Goal: Navigation & Orientation: Find specific page/section

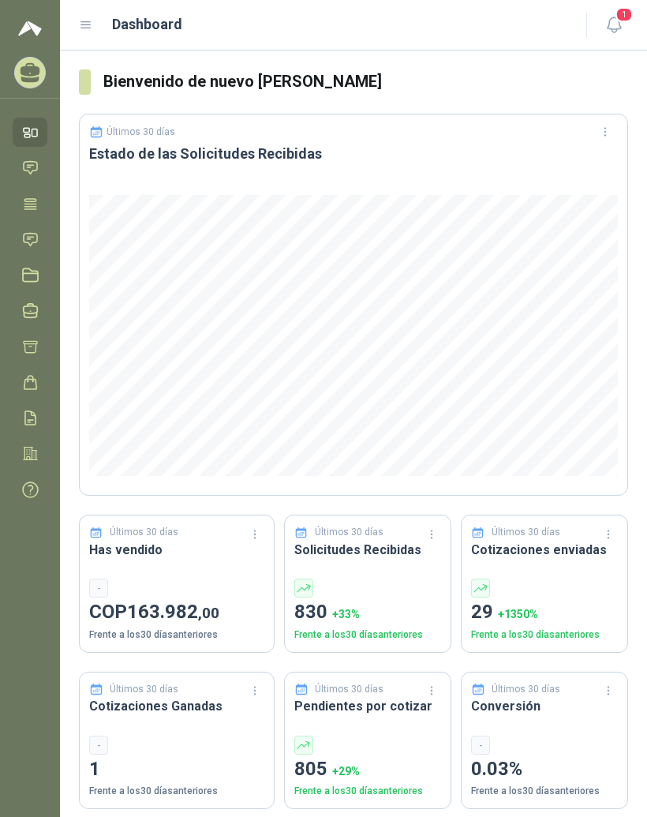
click at [92, 21] on icon at bounding box center [86, 25] width 14 height 14
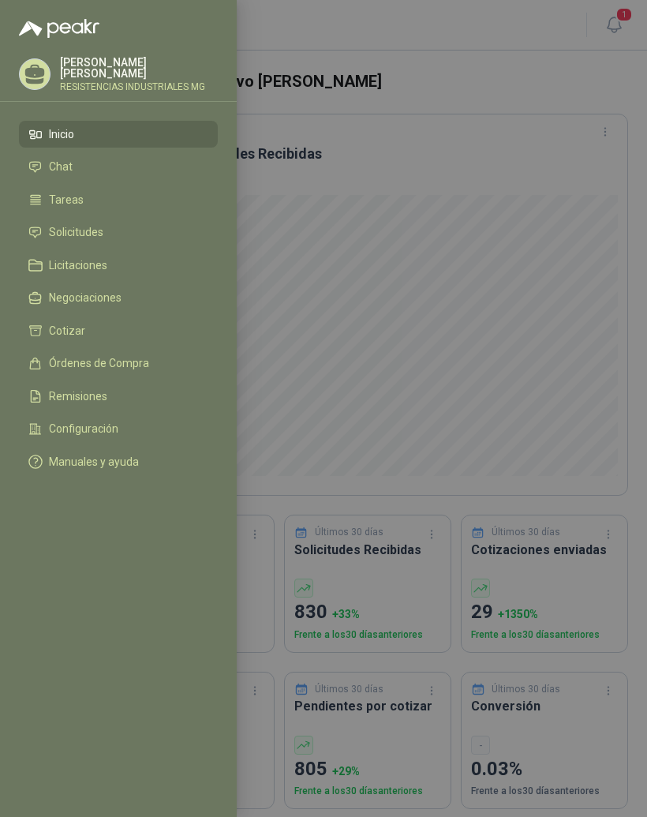
click at [147, 237] on li "Solicitudes" at bounding box center [118, 233] width 180 height 14
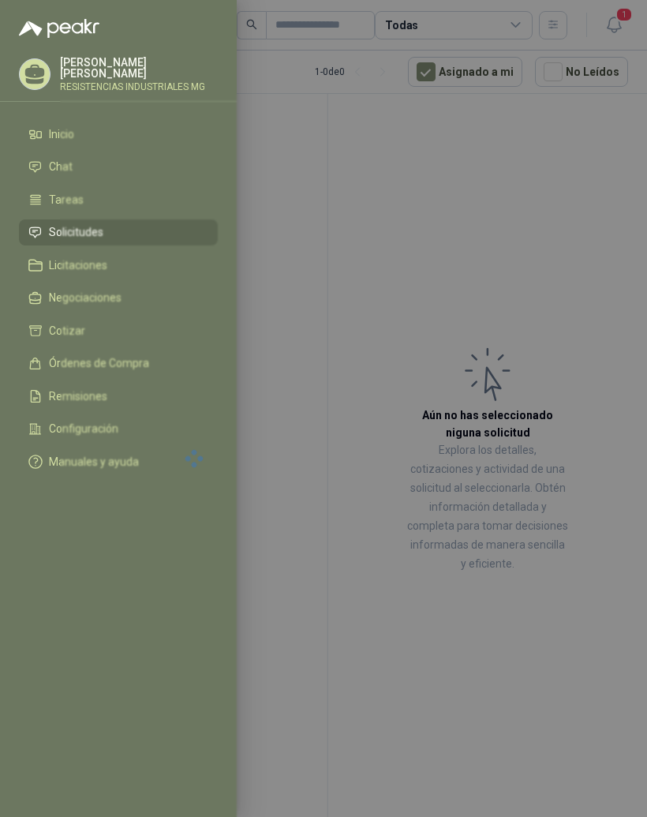
click at [546, 226] on div at bounding box center [323, 408] width 647 height 817
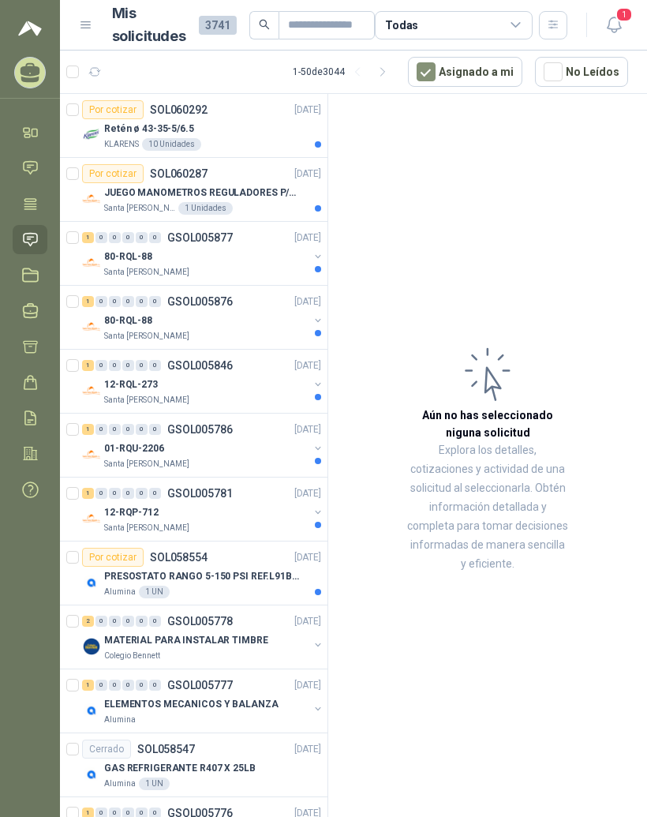
click at [239, 127] on div "Retén ø 43-35-5/6.5" at bounding box center [212, 128] width 217 height 19
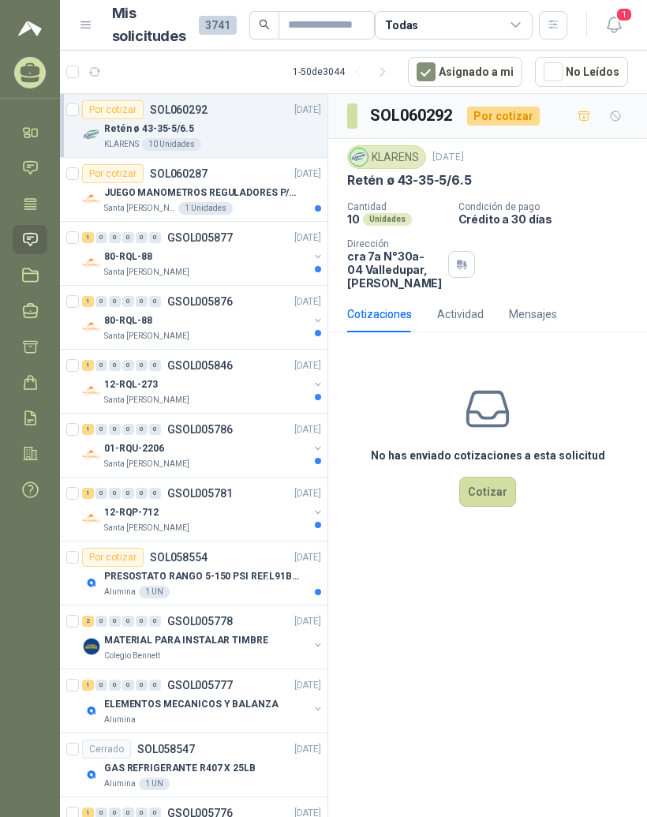
click at [279, 192] on p "JUEGO MANOMETROS REGULADORES P/OXIGENO" at bounding box center [202, 192] width 196 height 15
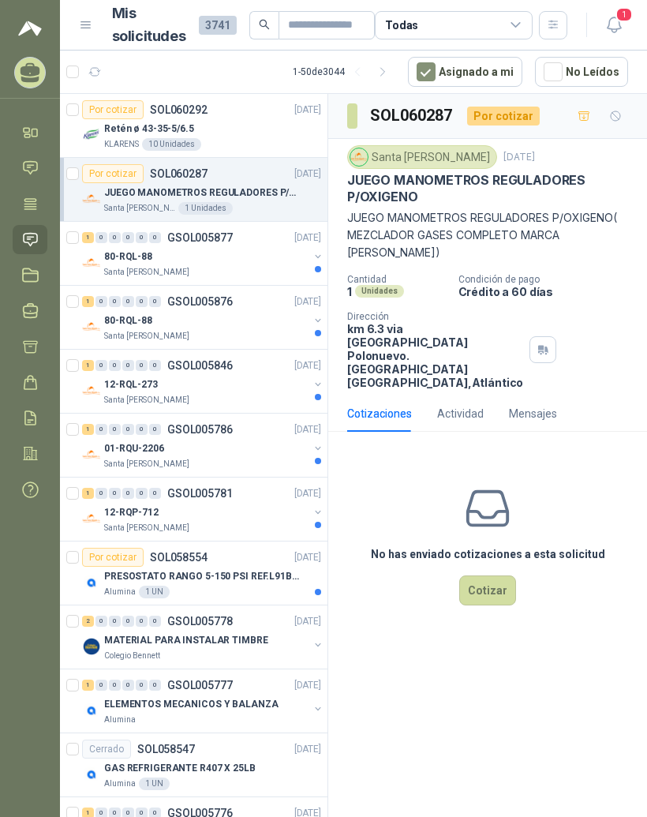
click at [256, 265] on div "80-RQL-88" at bounding box center [206, 256] width 204 height 19
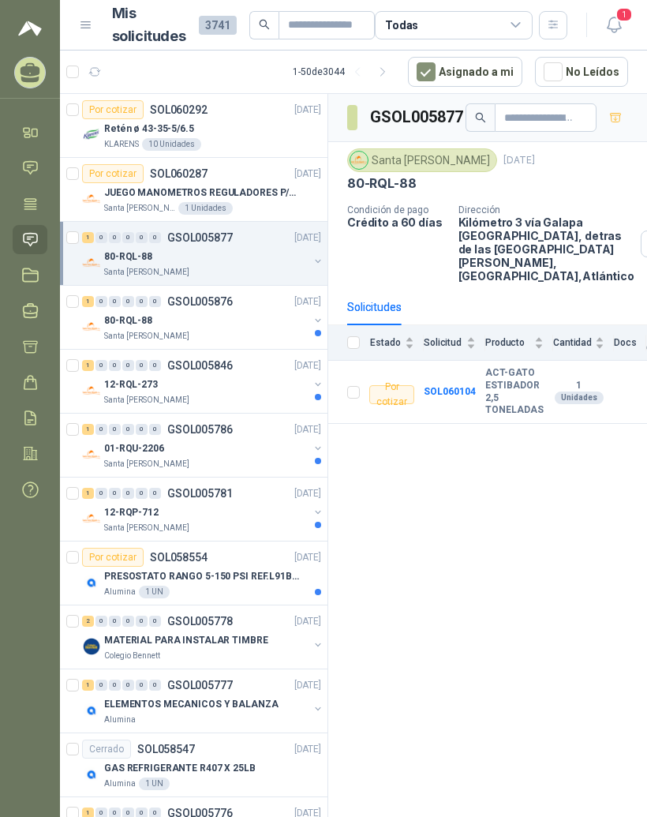
click at [253, 307] on div "1 0 0 0 0 0 GSOL005876 [DATE]" at bounding box center [203, 301] width 242 height 19
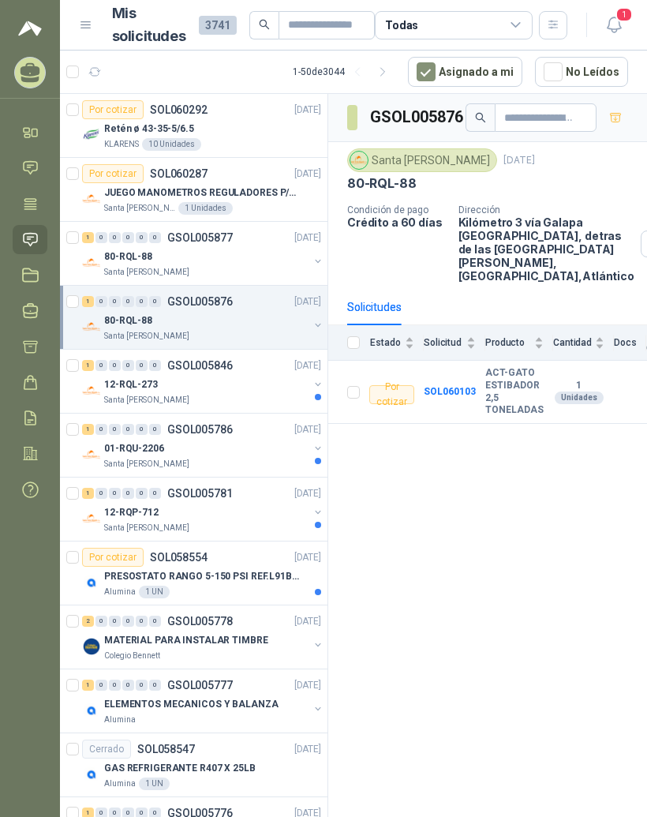
click at [235, 373] on div "1 0 0 0 0 0 GSOL005846 [DATE]" at bounding box center [203, 365] width 242 height 19
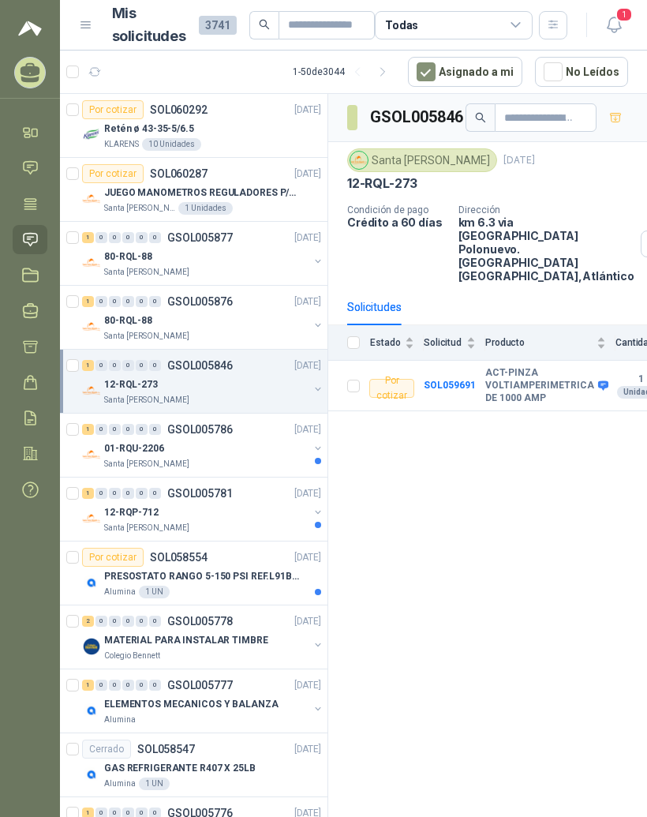
click at [241, 438] on div "1 0 0 0 0 0 GSOL005786 [DATE]" at bounding box center [203, 429] width 242 height 19
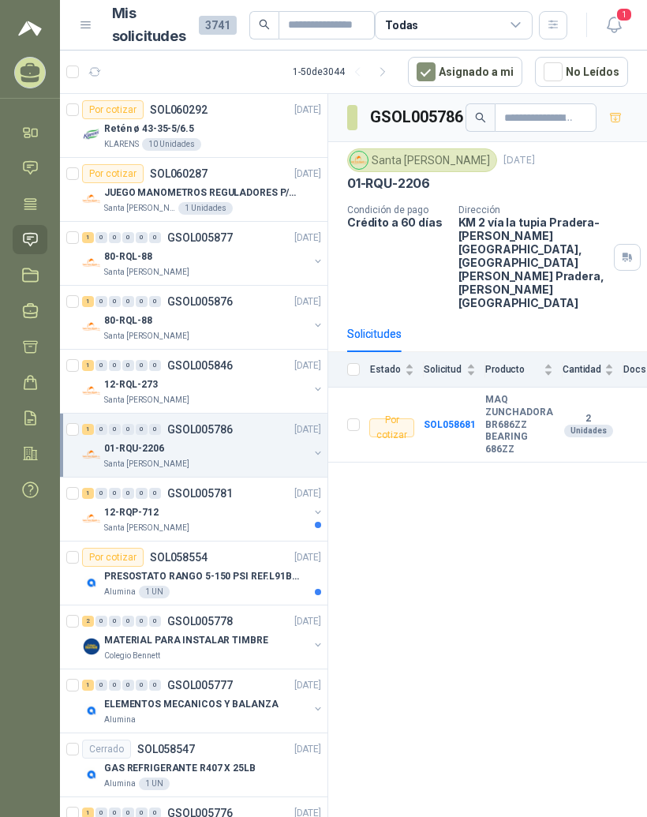
click at [265, 485] on div "1 0 0 0 0 0 GSOL005781 [DATE]" at bounding box center [203, 493] width 242 height 19
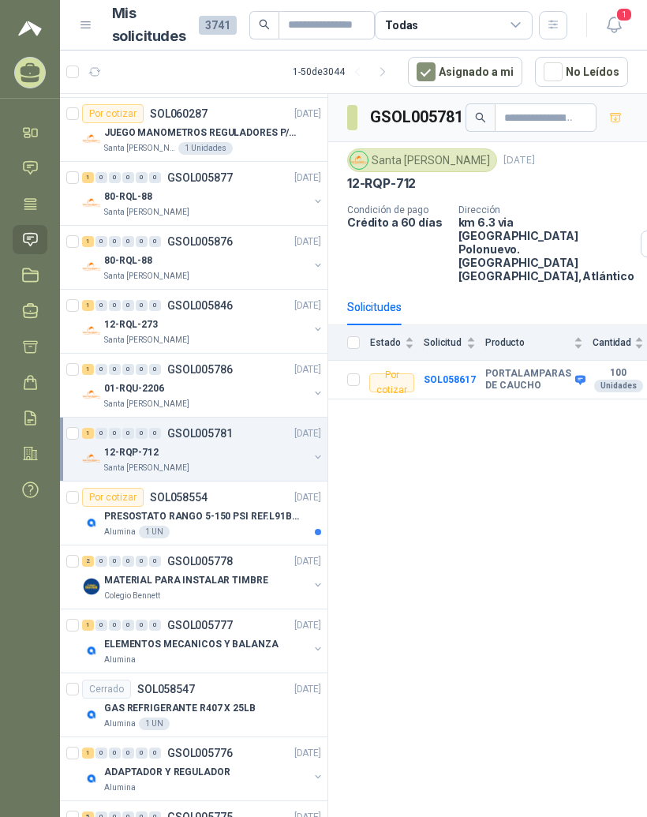
scroll to position [60, 0]
click at [268, 517] on p "PRESOSTATO RANGO 5-150 PSI REF.L91B-1050" at bounding box center [202, 516] width 196 height 15
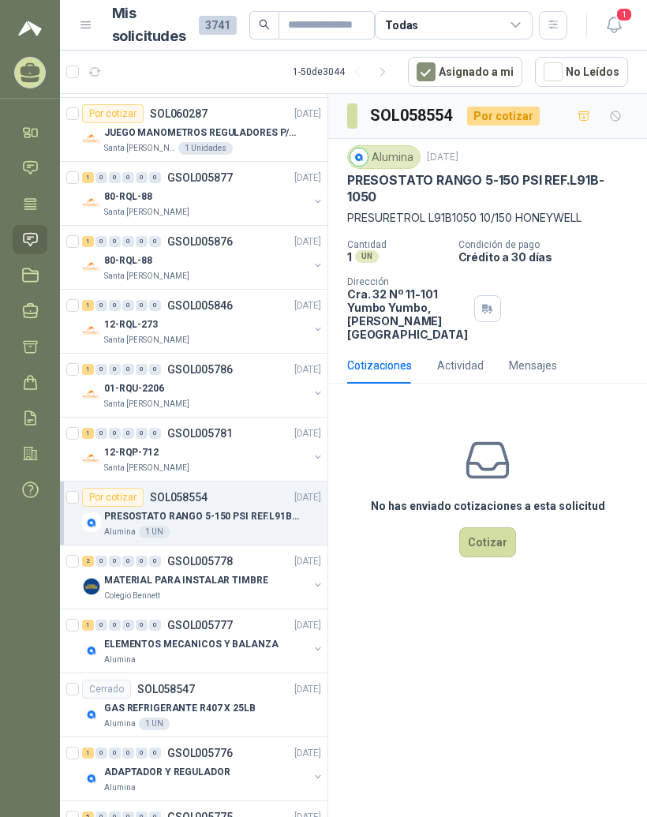
click at [245, 578] on p "MATERIAL PARA INSTALAR TIMBRE" at bounding box center [186, 580] width 164 height 15
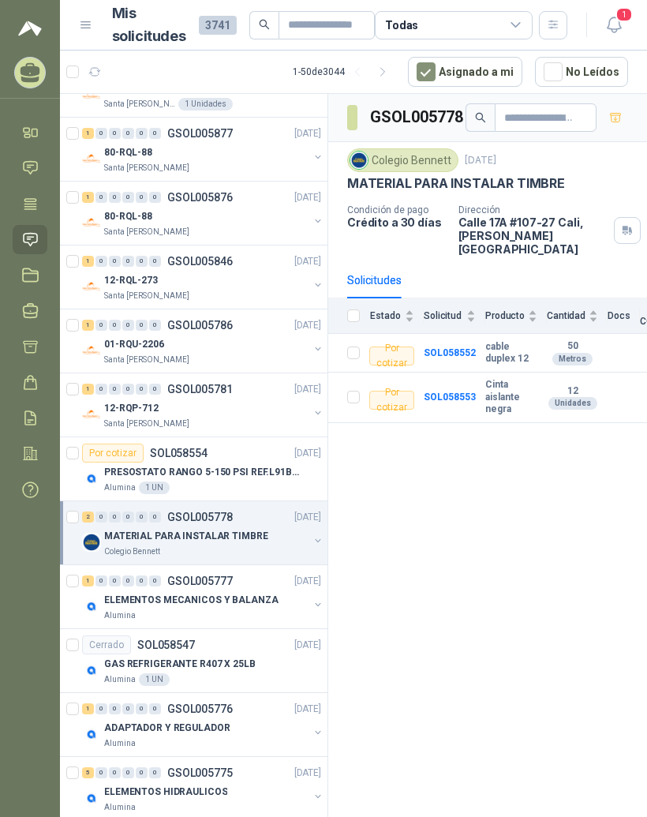
scroll to position [104, 0]
click at [245, 598] on p "ELEMENTOS MECANICOS Y BALANZA" at bounding box center [191, 600] width 174 height 15
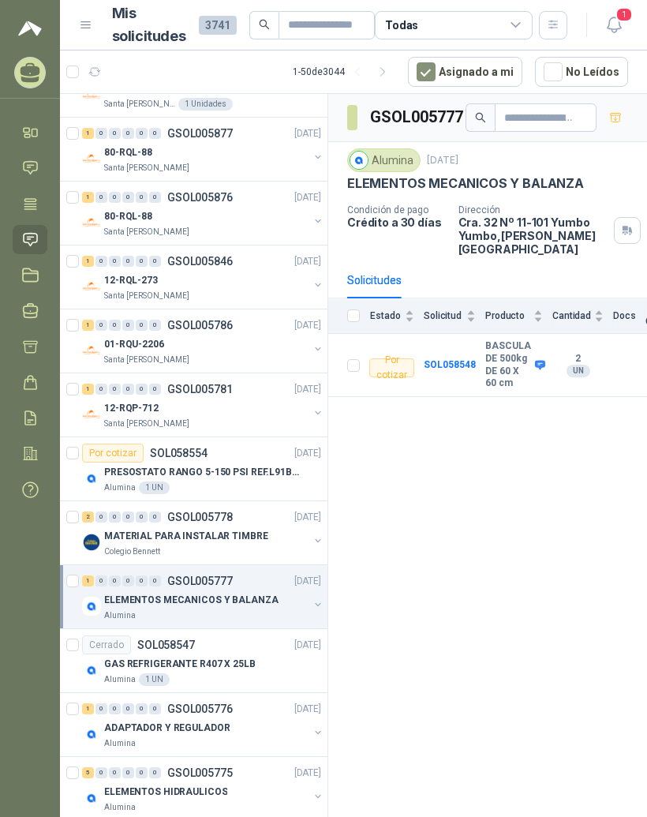
click at [256, 661] on div "GAS REFRIGERANTE R407 X 25LB" at bounding box center [212, 663] width 217 height 19
